Goal: Complete application form

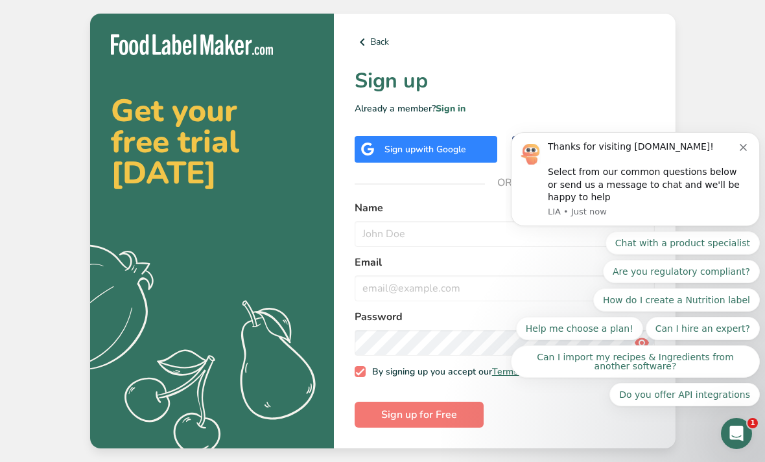
click at [741, 148] on icon "Dismiss notification" at bounding box center [742, 147] width 7 height 7
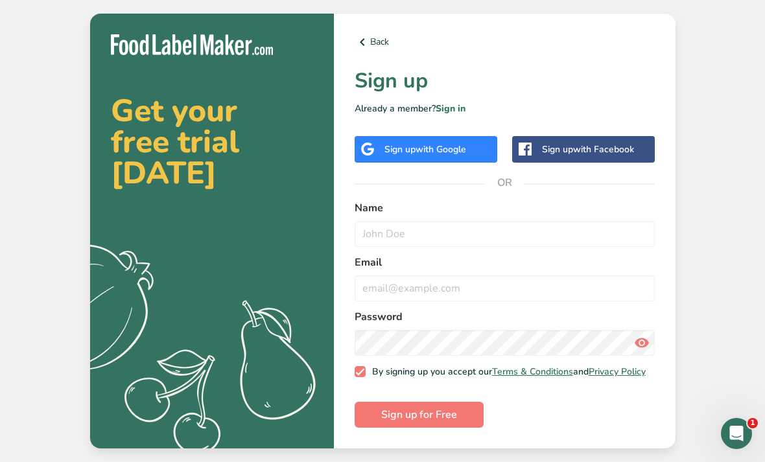
scroll to position [41, 0]
click at [487, 221] on input "text" at bounding box center [504, 234] width 300 height 26
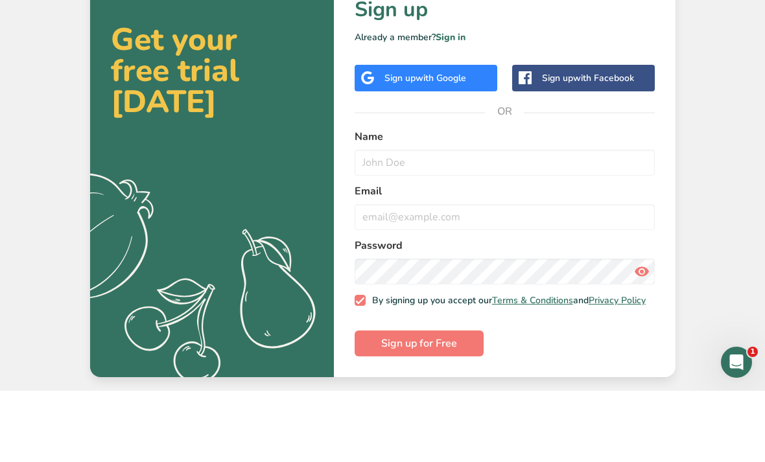
click at [441, 143] on span "with Google" at bounding box center [440, 149] width 51 height 12
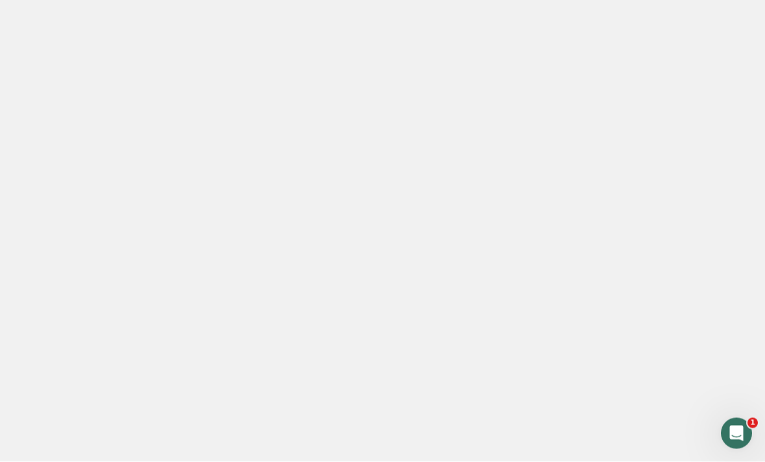
scroll to position [41, 0]
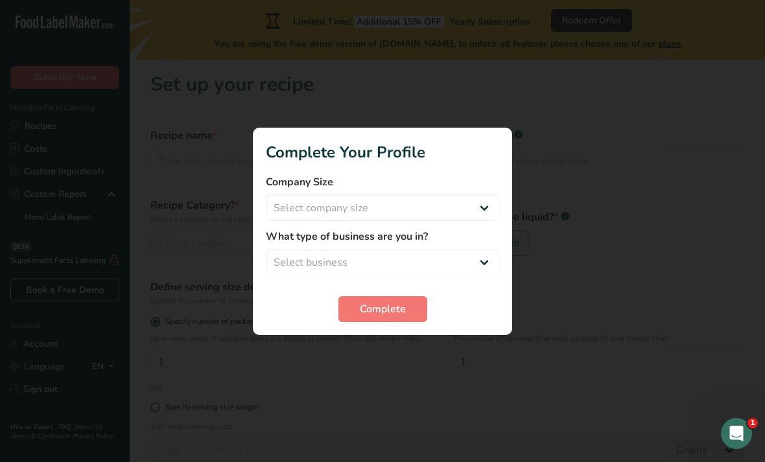
click at [468, 241] on label "What type of business are you in?" at bounding box center [382, 237] width 233 height 16
click at [461, 250] on select "Select business Packaged Food Manufacturer Restaurant & Cafe Bakery Meal Plans …" at bounding box center [382, 262] width 233 height 26
select select "4"
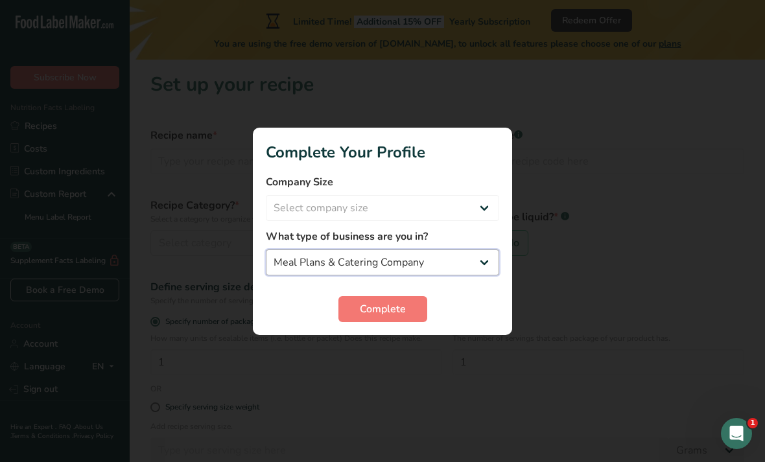
click at [478, 255] on select "Packaged Food Manufacturer Restaurant & Cafe Bakery Meal Plans & Catering Compa…" at bounding box center [382, 262] width 233 height 26
click at [398, 249] on select "Packaged Food Manufacturer Restaurant & Cafe Bakery Meal Plans & Catering Compa…" at bounding box center [382, 262] width 233 height 26
click at [492, 307] on div "Complete" at bounding box center [382, 309] width 233 height 26
click at [472, 303] on div "Complete" at bounding box center [382, 309] width 233 height 26
click at [476, 249] on select "Packaged Food Manufacturer Restaurant & Cafe Bakery Meal Plans & Catering Compa…" at bounding box center [382, 262] width 233 height 26
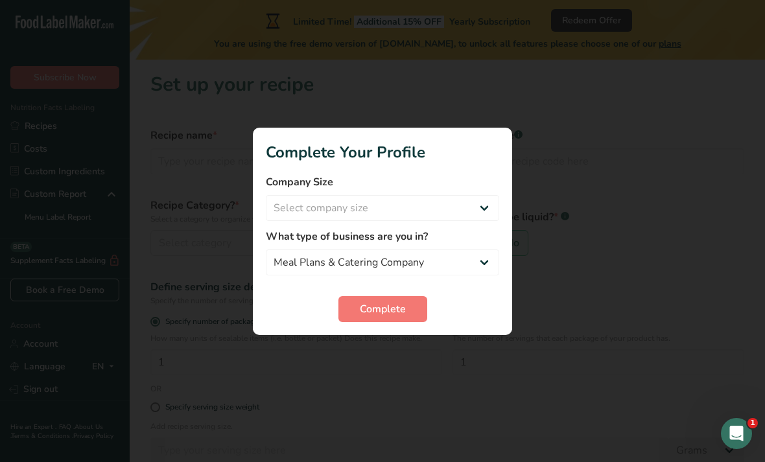
click at [396, 356] on div at bounding box center [382, 231] width 765 height 462
click at [373, 351] on div at bounding box center [382, 231] width 765 height 462
click at [396, 347] on div at bounding box center [382, 231] width 765 height 462
click at [392, 351] on div at bounding box center [382, 231] width 765 height 462
click at [386, 357] on div at bounding box center [382, 231] width 765 height 462
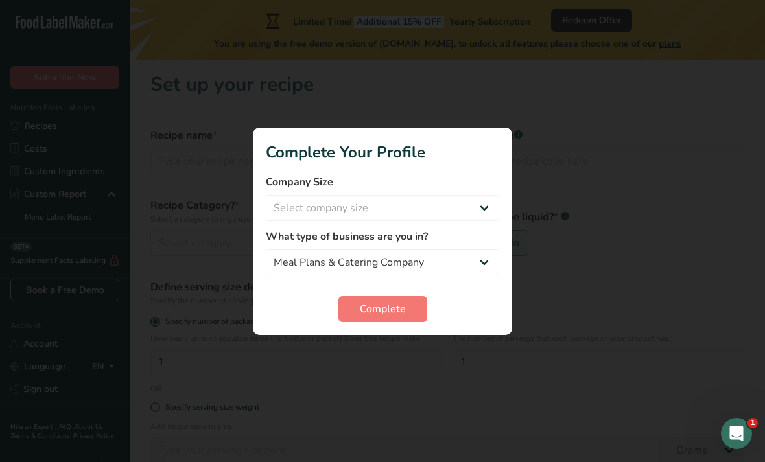
click at [384, 352] on div at bounding box center [382, 231] width 765 height 462
click at [372, 350] on div at bounding box center [382, 231] width 765 height 462
click at [368, 351] on div at bounding box center [382, 231] width 765 height 462
click at [373, 350] on div at bounding box center [382, 231] width 765 height 462
click at [380, 351] on div at bounding box center [382, 231] width 765 height 462
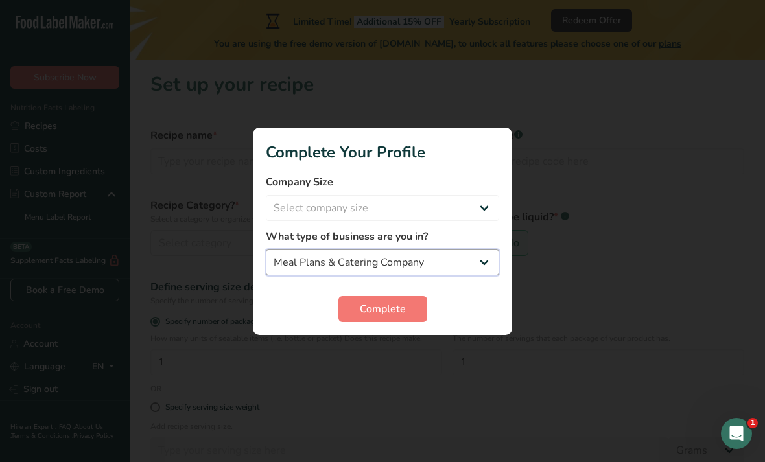
click at [470, 257] on select "Packaged Food Manufacturer Restaurant & Cafe Bakery Meal Plans & Catering Compa…" at bounding box center [382, 262] width 233 height 26
click at [469, 249] on select "Packaged Food Manufacturer Restaurant & Cafe Bakery Meal Plans & Catering Compa…" at bounding box center [382, 262] width 233 height 26
click at [467, 246] on div "What type of business are you in? Packaged Food Manufacturer Restaurant & Cafe …" at bounding box center [382, 252] width 233 height 47
click at [466, 246] on div "What type of business are you in? Packaged Food Manufacturer Restaurant & Cafe …" at bounding box center [382, 252] width 233 height 47
click at [472, 251] on select "Packaged Food Manufacturer Restaurant & Cafe Bakery Meal Plans & Catering Compa…" at bounding box center [382, 262] width 233 height 26
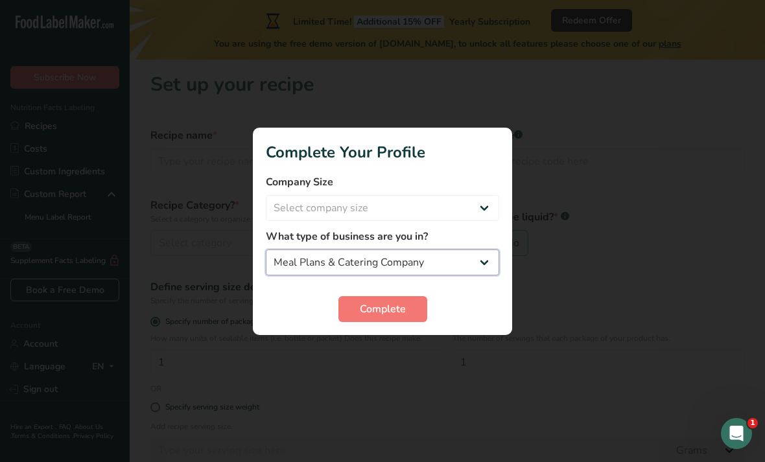
click at [468, 251] on select "Packaged Food Manufacturer Restaurant & Cafe Bakery Meal Plans & Catering Compa…" at bounding box center [382, 262] width 233 height 26
click at [470, 250] on select "Packaged Food Manufacturer Restaurant & Cafe Bakery Meal Plans & Catering Compa…" at bounding box center [382, 262] width 233 height 26
click at [477, 251] on select "Packaged Food Manufacturer Restaurant & Cafe Bakery Meal Plans & Catering Compa…" at bounding box center [382, 262] width 233 height 26
click at [478, 250] on select "Packaged Food Manufacturer Restaurant & Cafe Bakery Meal Plans & Catering Compa…" at bounding box center [382, 262] width 233 height 26
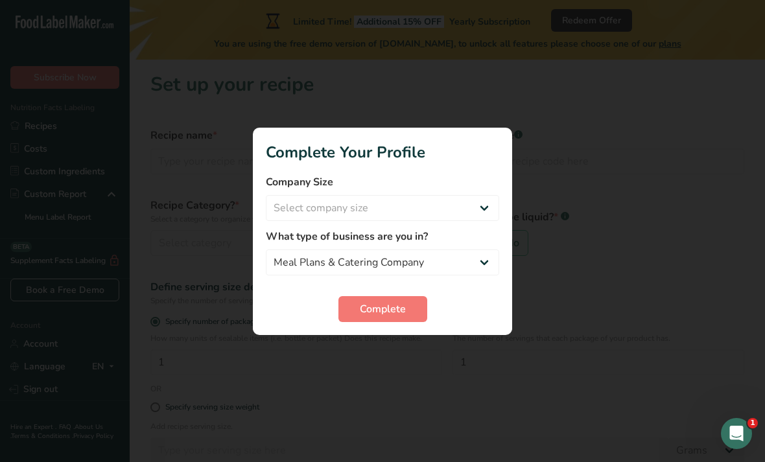
click at [396, 354] on div at bounding box center [382, 231] width 765 height 462
click at [391, 349] on div at bounding box center [382, 231] width 765 height 462
click at [371, 356] on div at bounding box center [382, 231] width 765 height 462
click at [235, 432] on div at bounding box center [382, 231] width 765 height 462
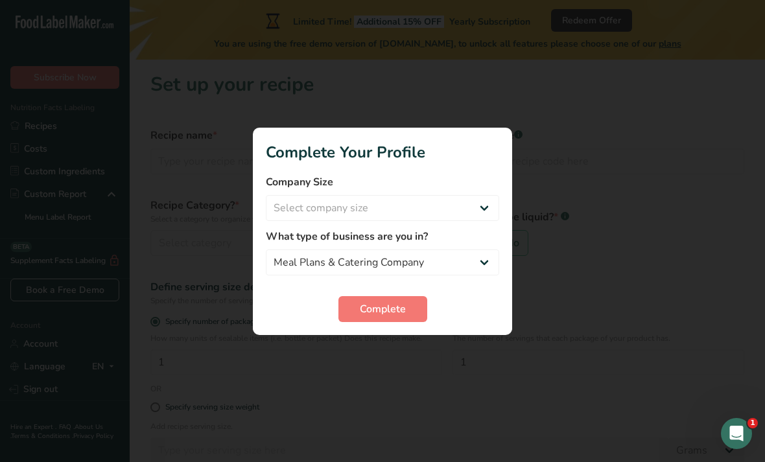
click at [724, 461] on html ".a-20{fill:#fff;} Subscribe Now Nutrition Facts Labeling Recipes Costs Custom I…" at bounding box center [382, 295] width 765 height 590
click at [739, 461] on html ".a-20{fill:#fff;} Subscribe Now Nutrition Facts Labeling Recipes Costs Custom I…" at bounding box center [382, 295] width 765 height 590
click at [738, 461] on html ".a-20{fill:#fff;} Subscribe Now Nutrition Facts Labeling Recipes Costs Custom I…" at bounding box center [382, 295] width 765 height 590
click at [739, 461] on html ".a-20{fill:#fff;} Subscribe Now Nutrition Facts Labeling Recipes Costs Custom I…" at bounding box center [382, 295] width 765 height 590
click at [738, 461] on html ".a-20{fill:#fff;} Subscribe Now Nutrition Facts Labeling Recipes Costs Custom I…" at bounding box center [382, 295] width 765 height 590
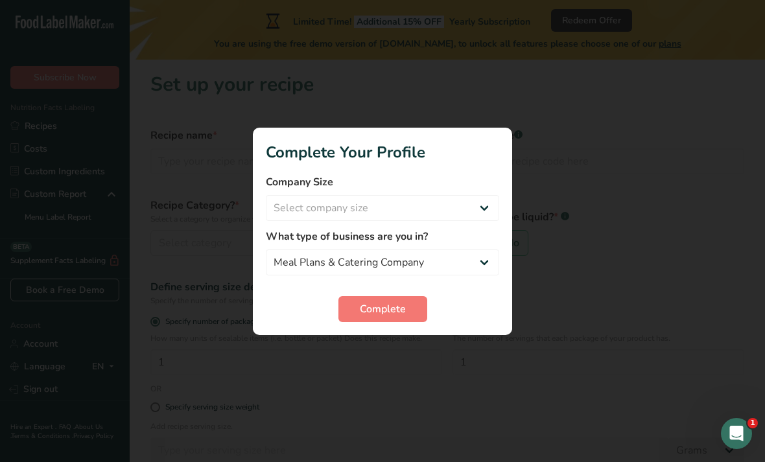
click at [736, 461] on html ".a-20{fill:#fff;} Subscribe Now Nutrition Facts Labeling Recipes Costs Custom I…" at bounding box center [382, 295] width 765 height 590
click at [640, 324] on div at bounding box center [382, 231] width 765 height 462
click at [660, 254] on div at bounding box center [382, 231] width 765 height 462
